Goal: Task Accomplishment & Management: Use online tool/utility

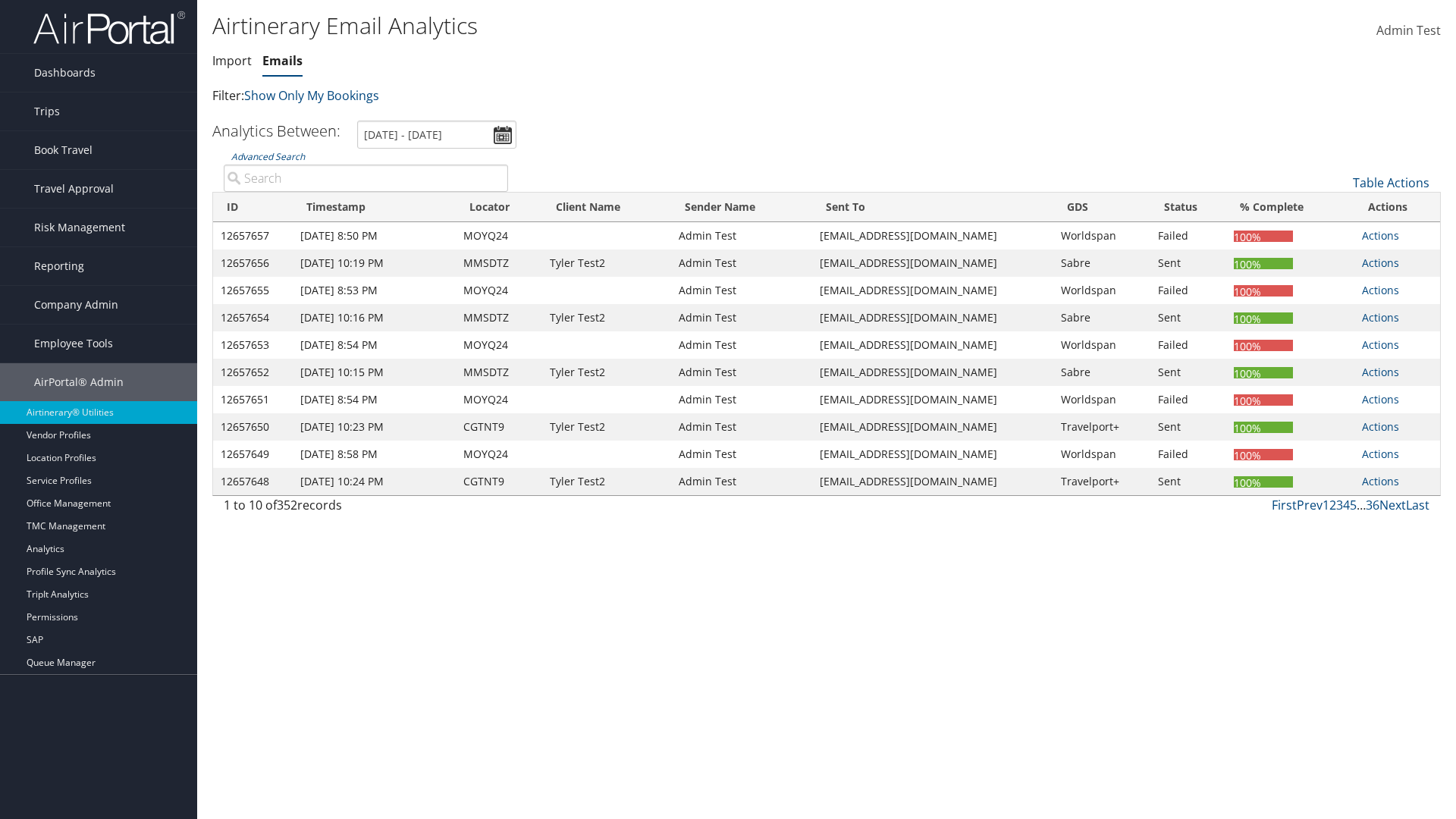
click at [282, 60] on link "Emails" at bounding box center [282, 60] width 40 height 17
click at [437, 134] on input "[DATE] - [DATE]" at bounding box center [437, 134] width 159 height 28
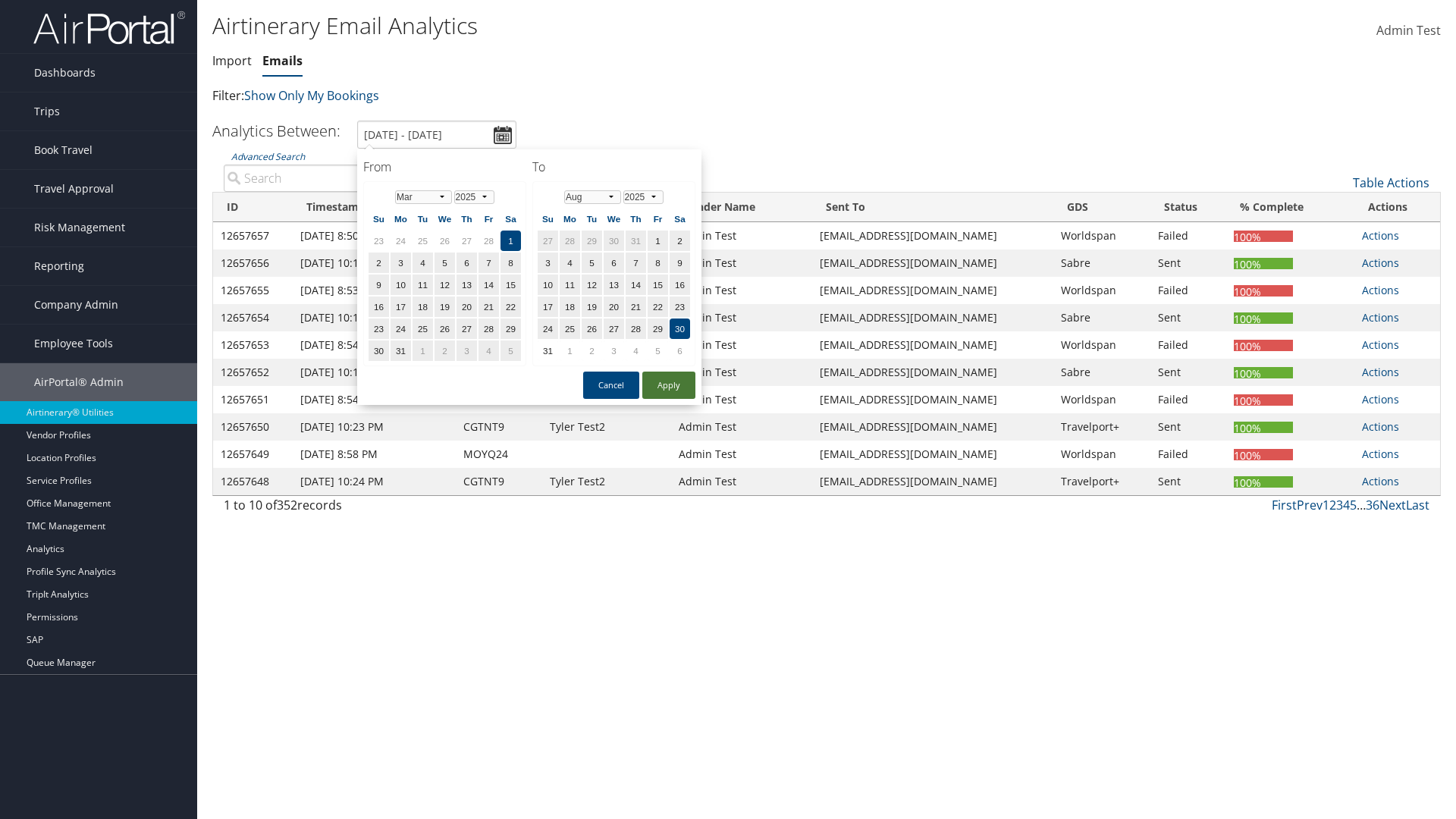
click at [668, 385] on button "Apply" at bounding box center [668, 385] width 53 height 28
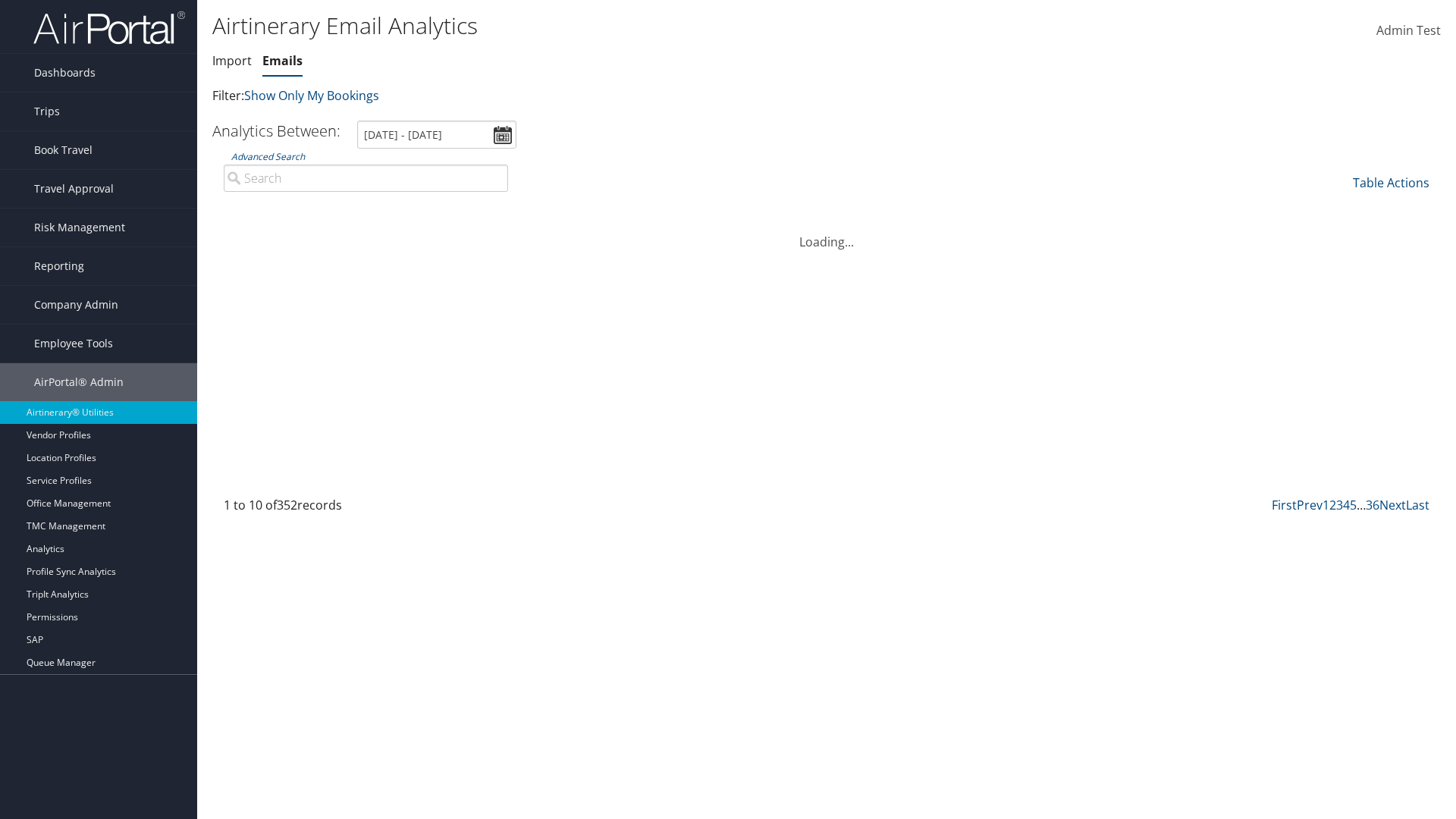
type input "1/1/2024 - 6/1/2024"
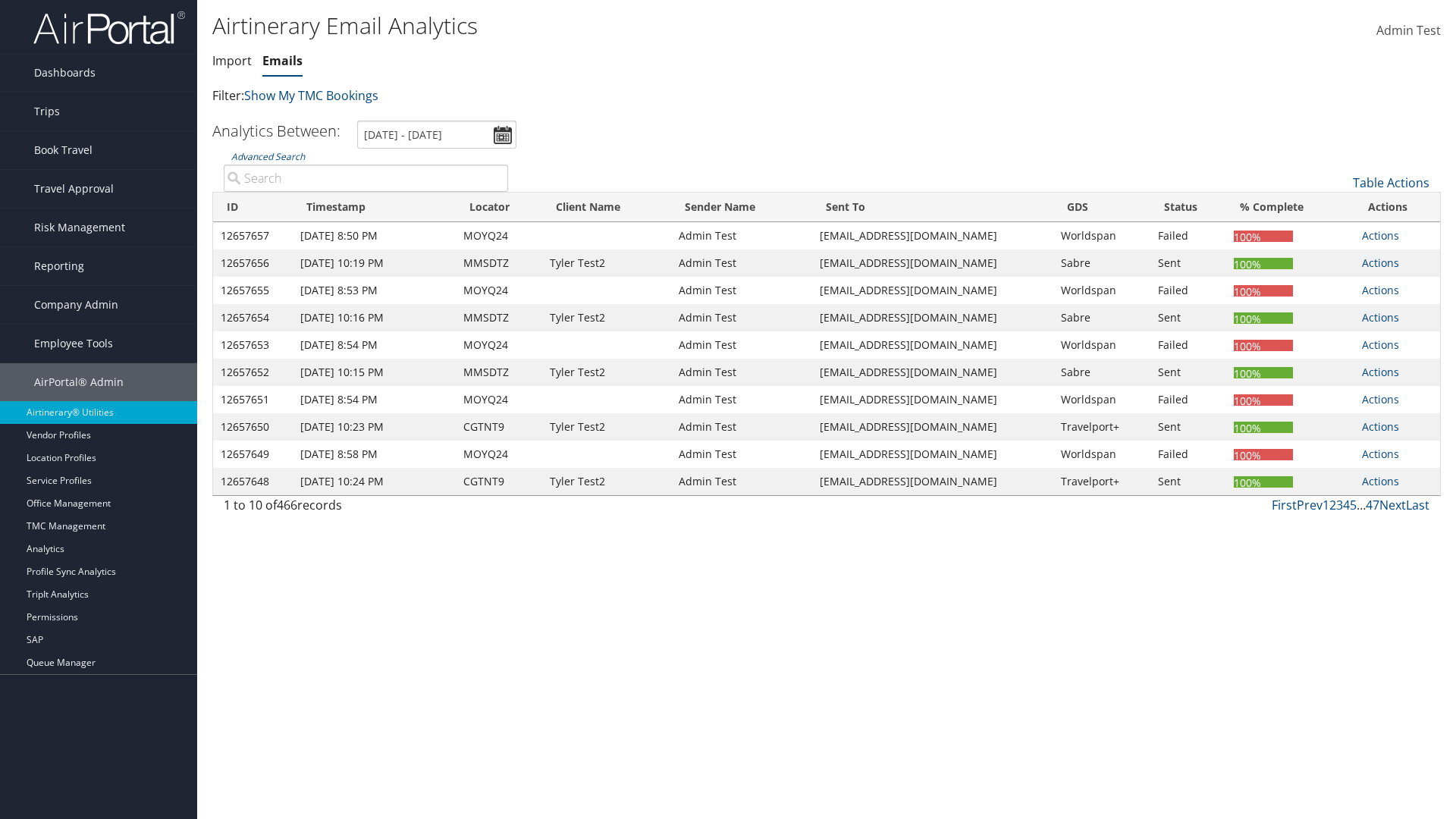
click at [254, 207] on th "ID" at bounding box center [253, 207] width 79 height 30
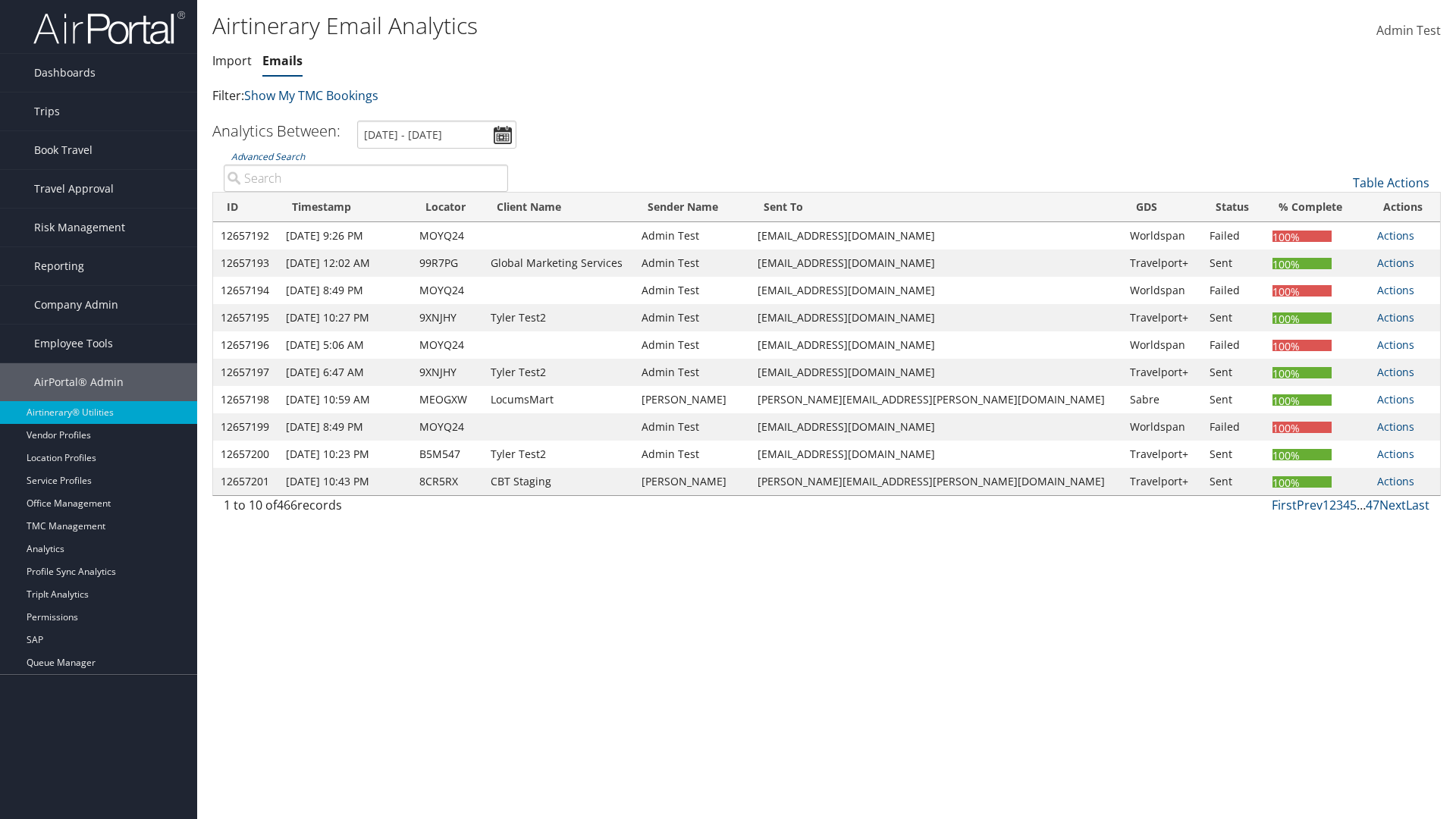
click at [252, 207] on th "ID" at bounding box center [245, 207] width 65 height 30
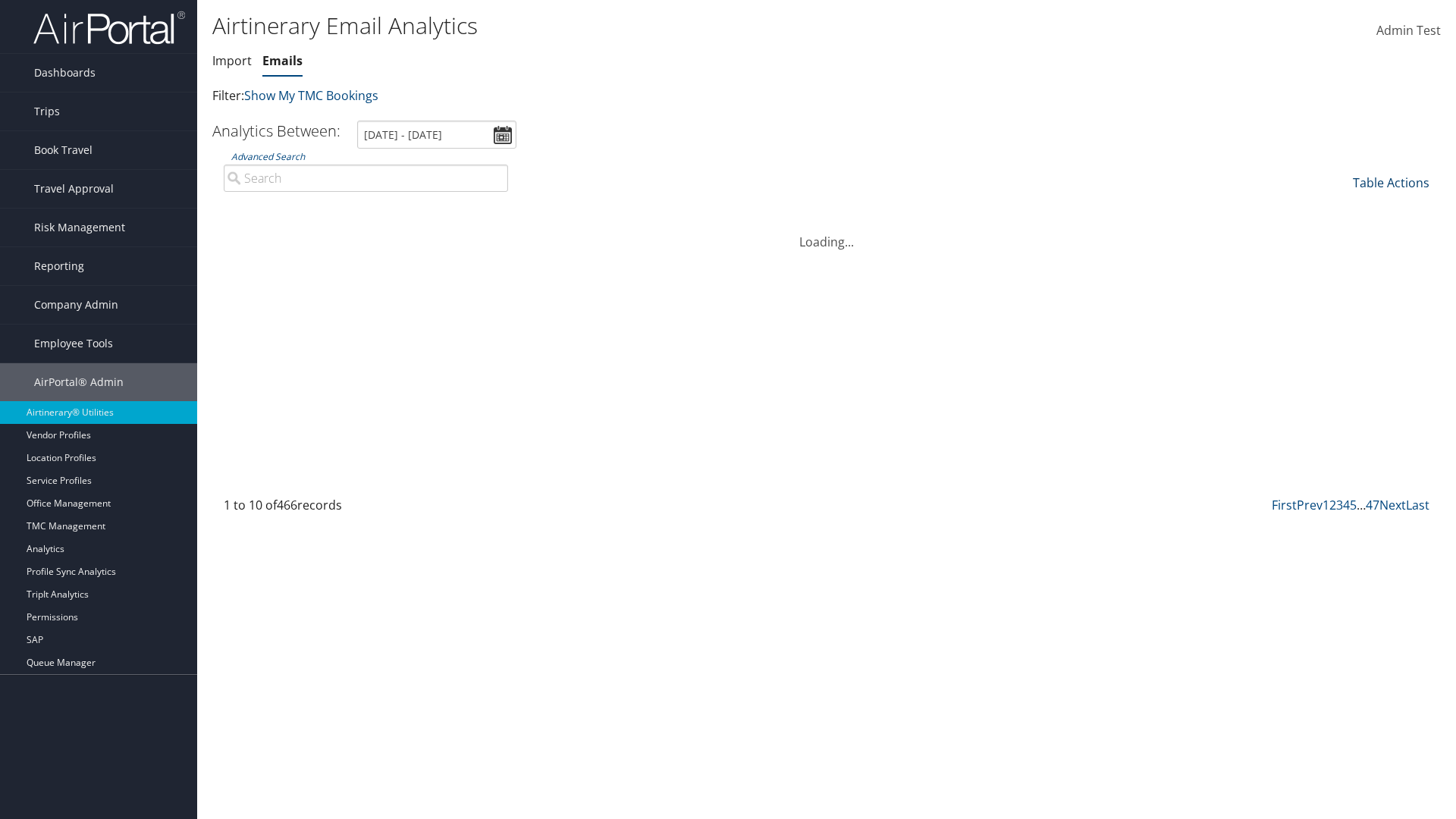
click at [1390, 183] on link "Table Actions" at bounding box center [1391, 183] width 76 height 17
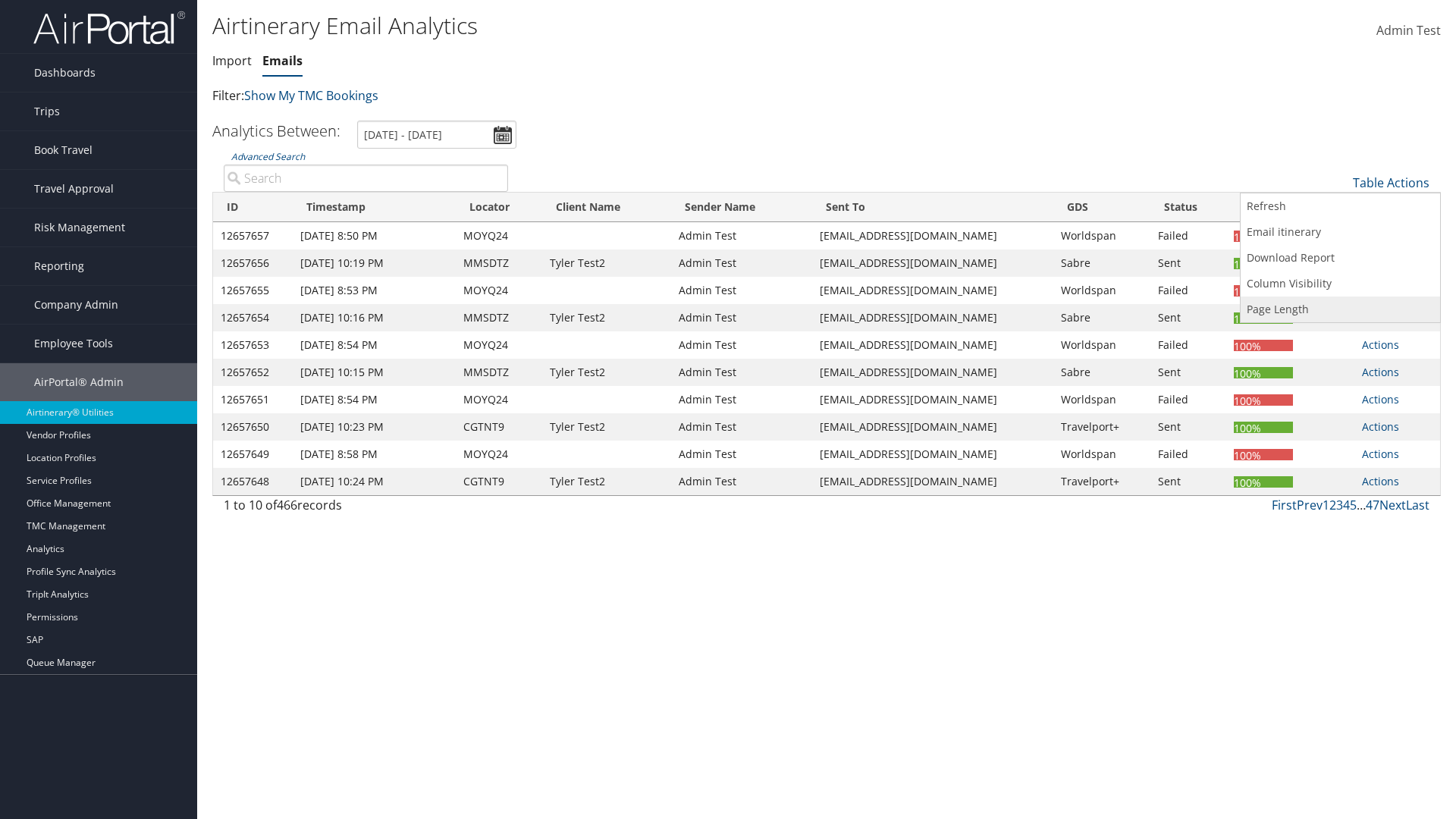
click at [1340, 309] on link "Page Length" at bounding box center [1340, 309] width 199 height 26
click at [1340, 234] on link "25" at bounding box center [1340, 234] width 199 height 26
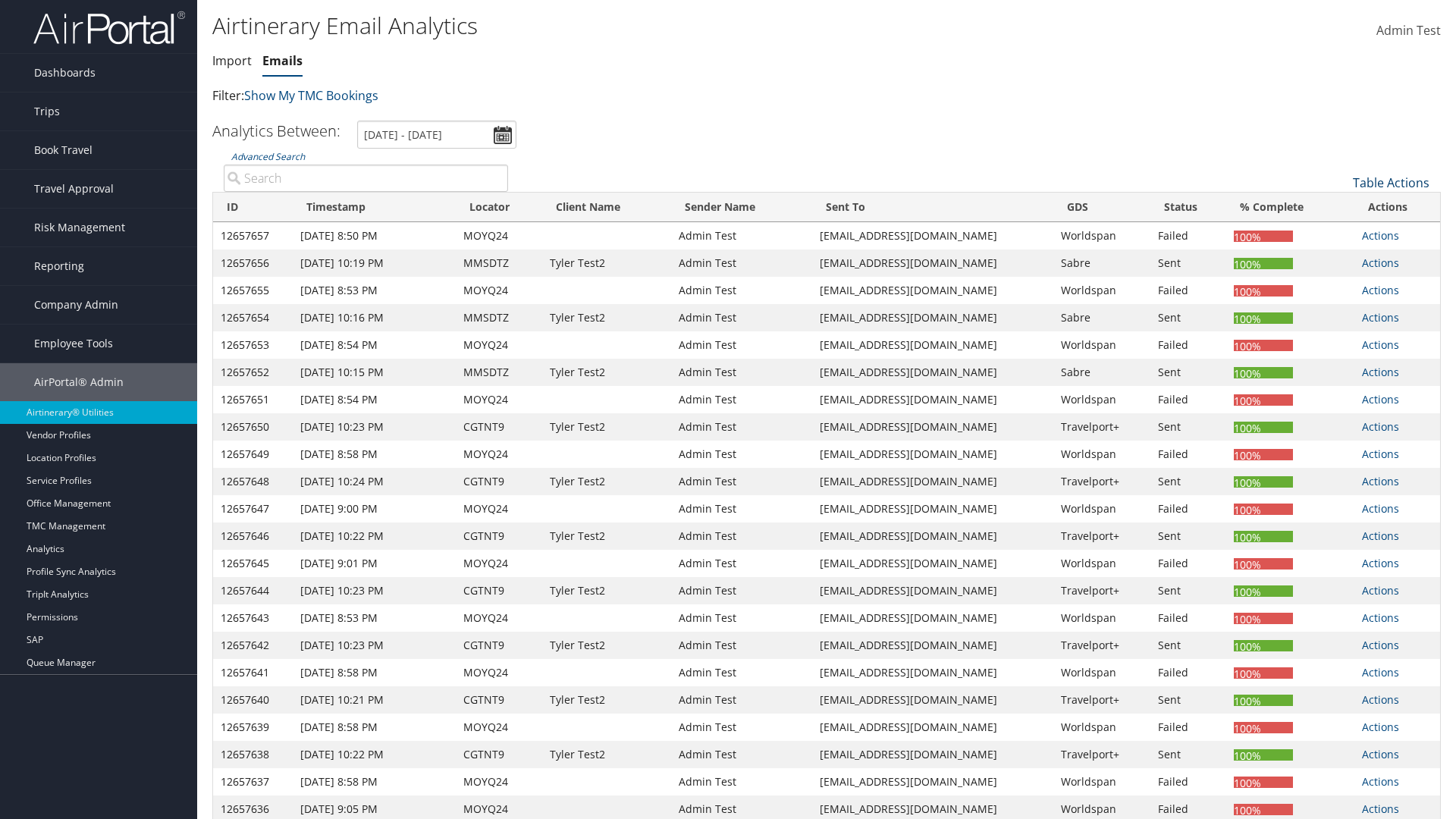
click at [1390, 174] on link "Table Actions" at bounding box center [1391, 183] width 76 height 17
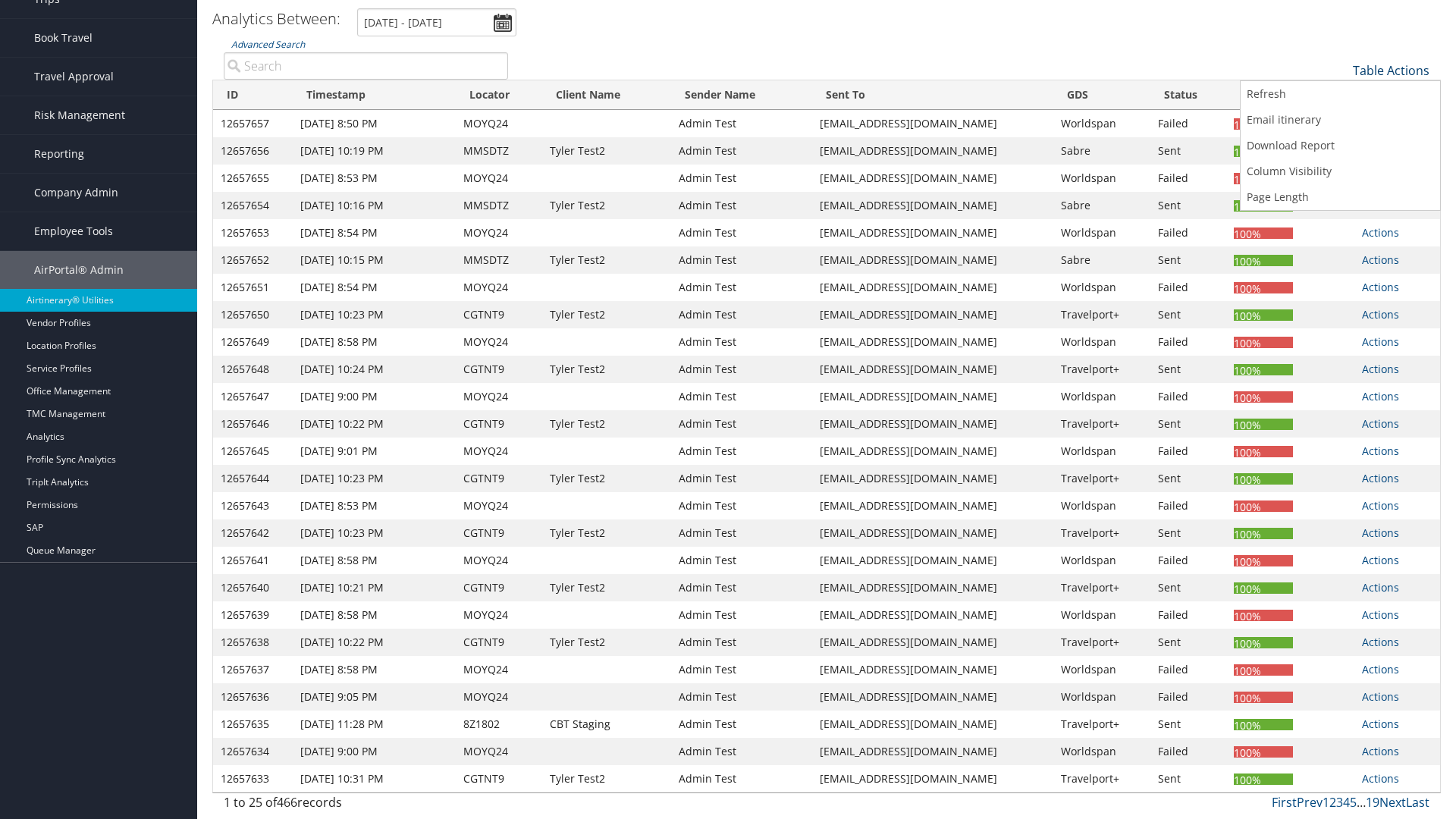
click at [1340, 197] on link "Page Length" at bounding box center [1340, 197] width 199 height 26
